Goal: Find specific page/section: Find specific page/section

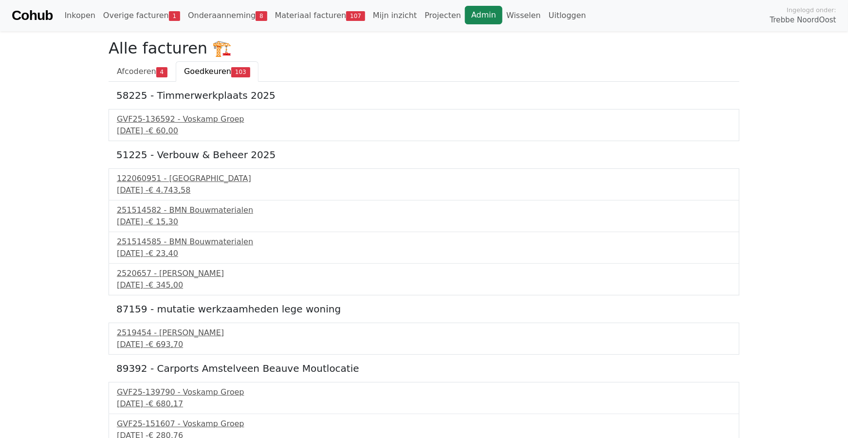
click at [465, 13] on link "Admin" at bounding box center [483, 15] width 37 height 19
click at [502, 14] on link "Wisselen" at bounding box center [523, 15] width 42 height 19
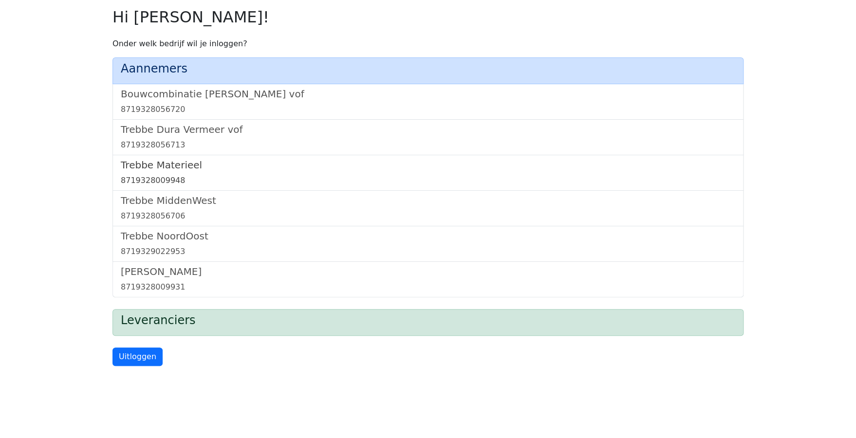
click at [154, 177] on div "8719328009948" at bounding box center [428, 181] width 614 height 12
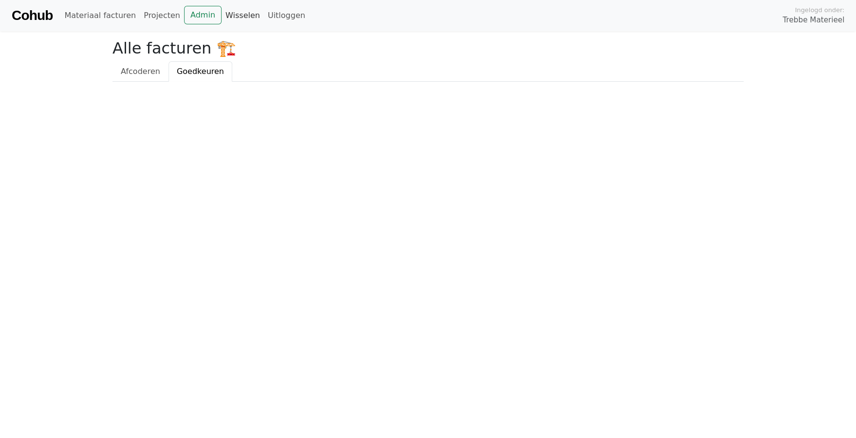
click at [229, 14] on link "Wisselen" at bounding box center [243, 15] width 42 height 19
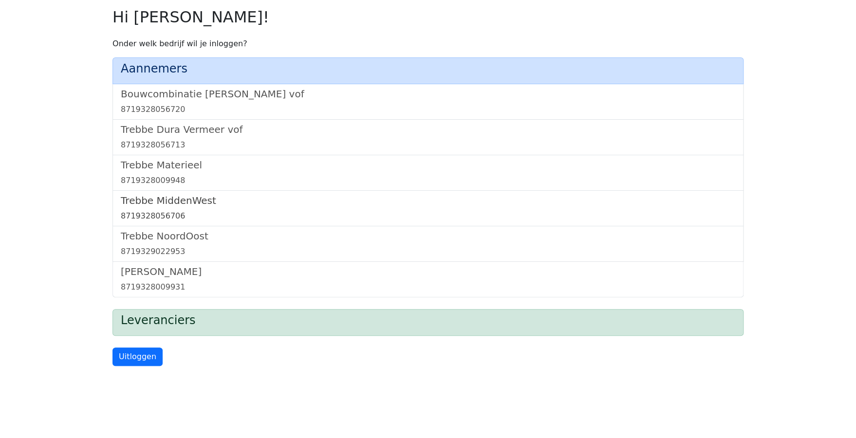
click at [157, 212] on div "8719328056706" at bounding box center [428, 216] width 614 height 12
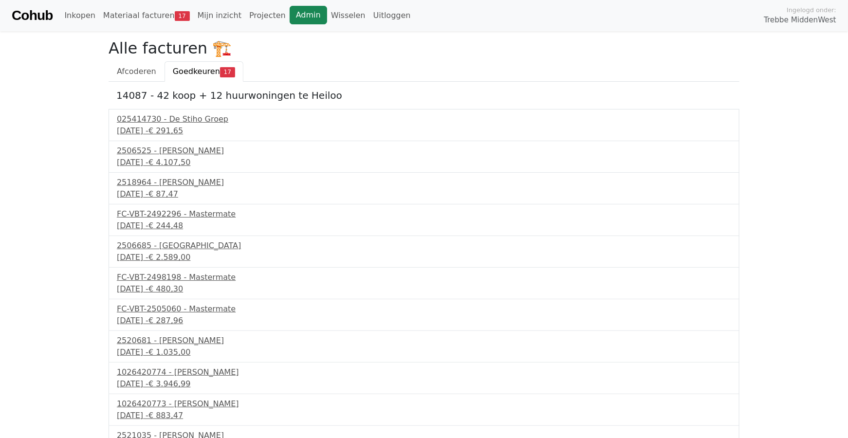
click at [290, 13] on link "Admin" at bounding box center [308, 15] width 37 height 19
